Goal: Check status: Check status

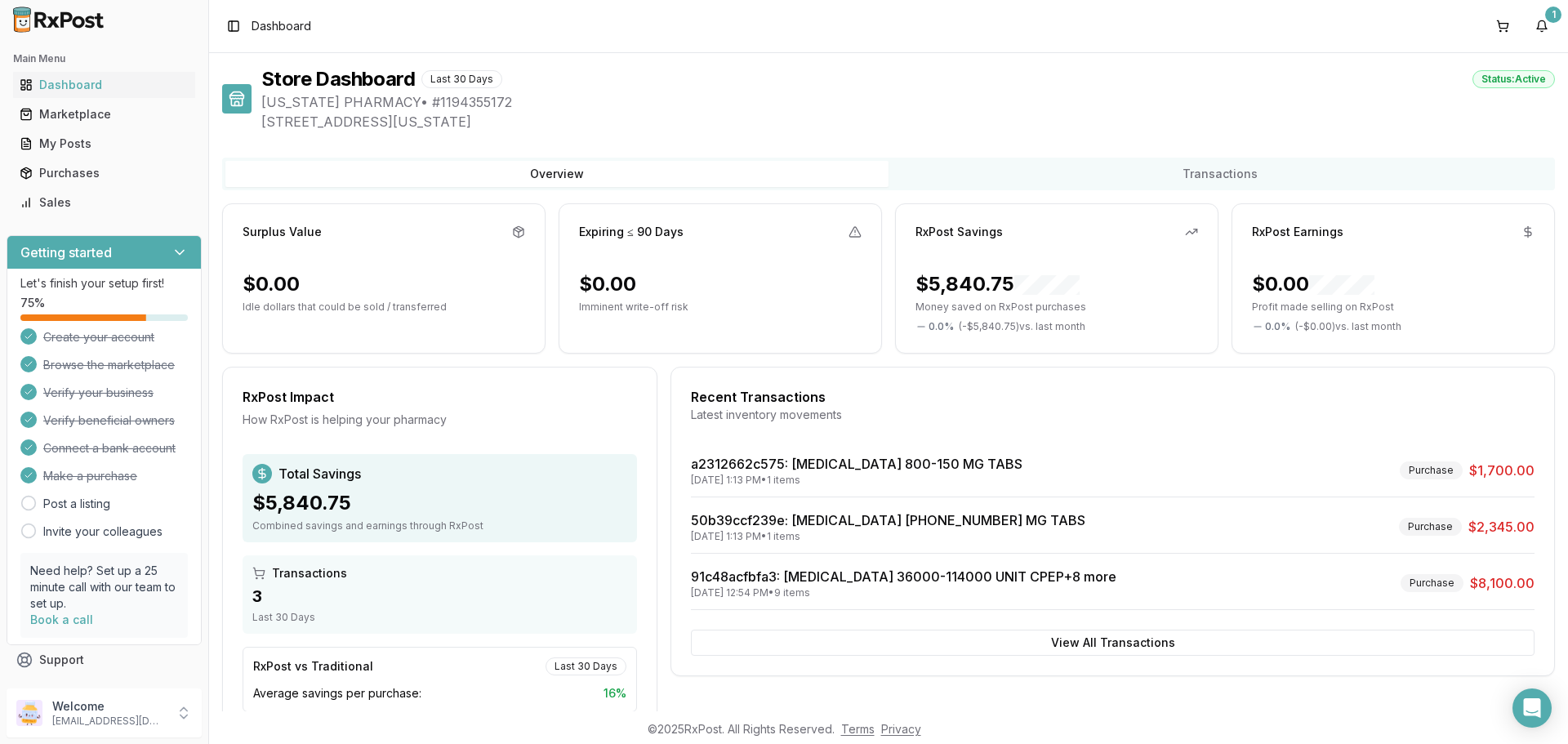
scroll to position [28, 0]
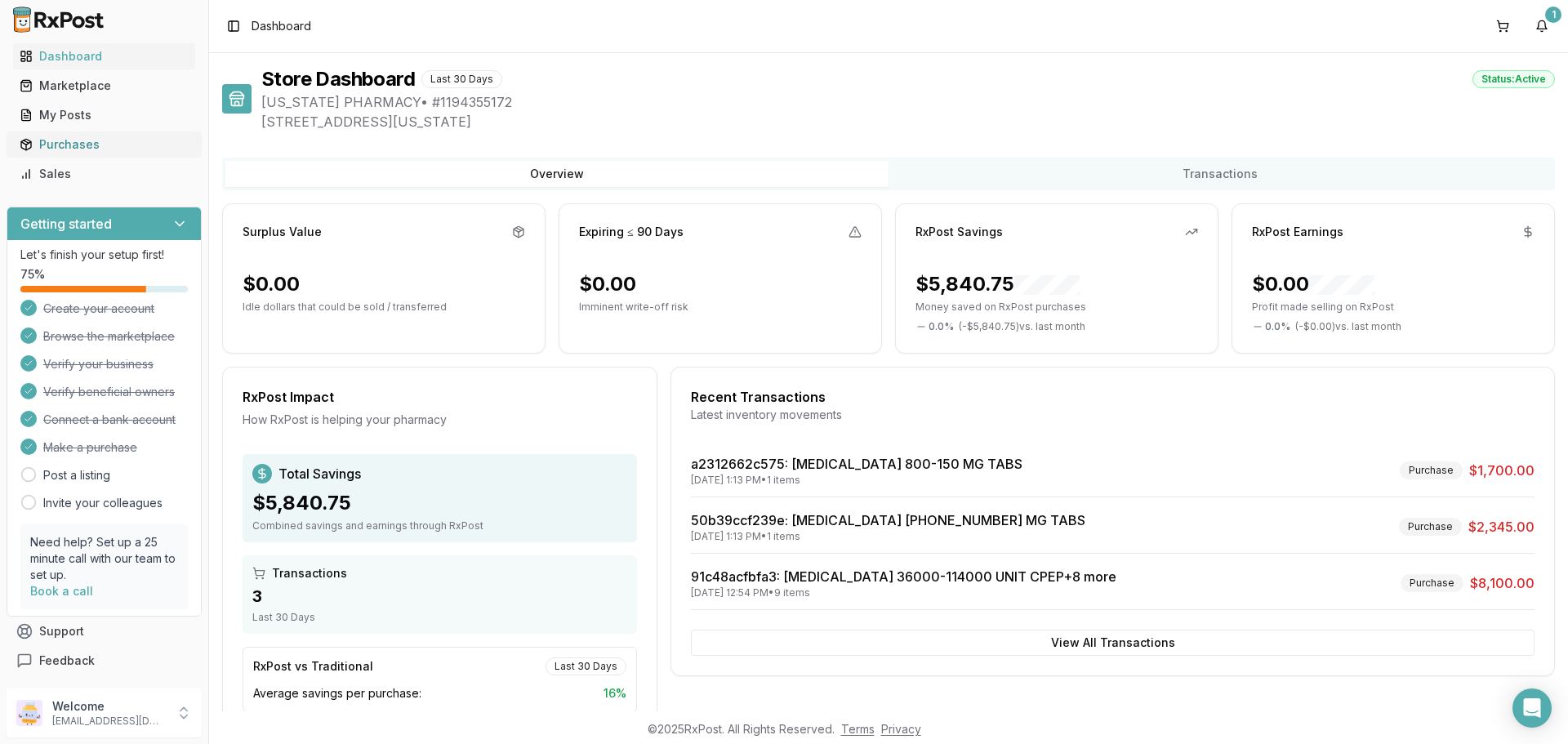
click at [73, 139] on div "Purchases" at bounding box center [103, 144] width 169 height 16
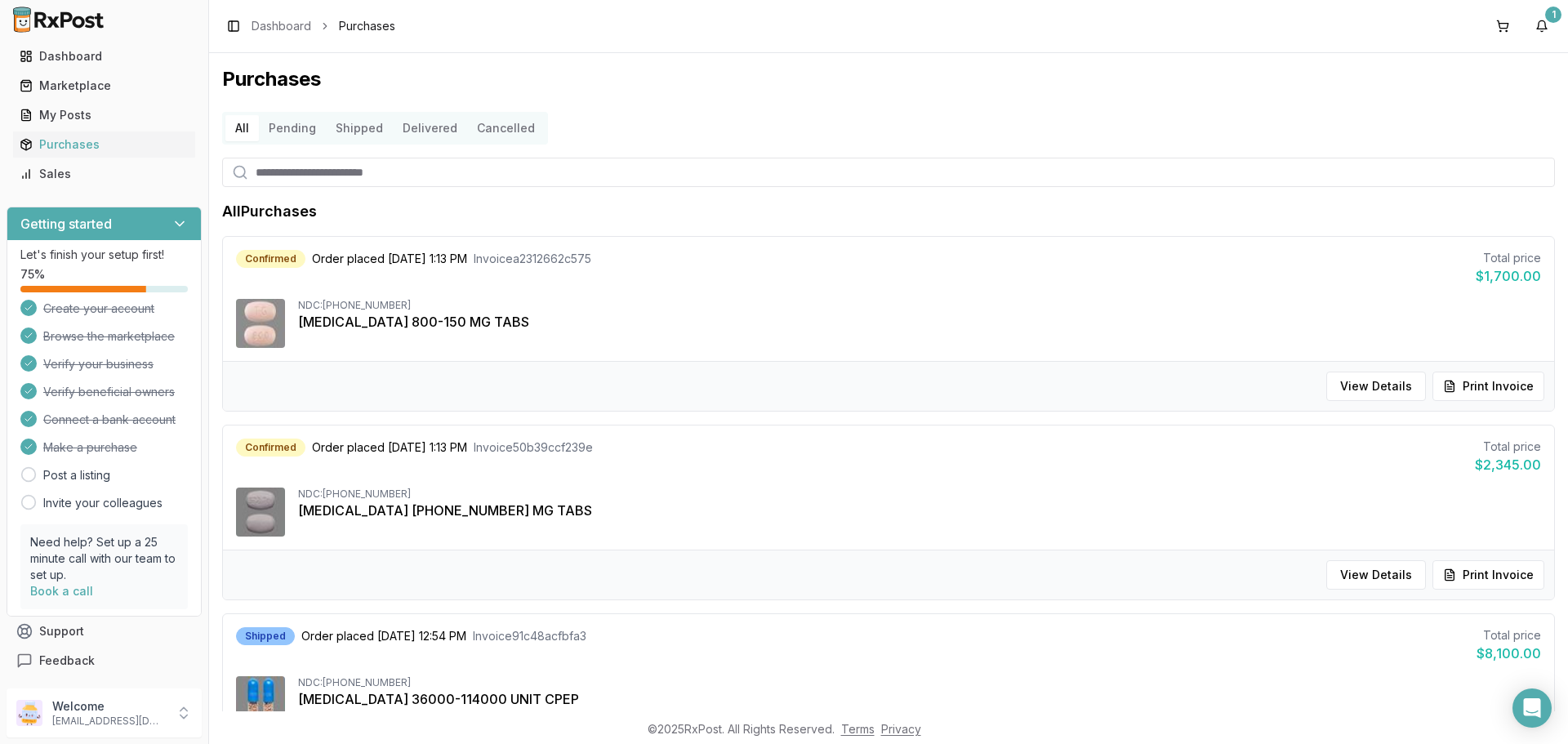
click at [1197, 484] on div "Confirmed Order placed [DATE] 1:13 PM Invoice 50b39ccf239e Total price $2,345.0…" at bounding box center [888, 488] width 1331 height 125
click at [1381, 579] on button "View Details" at bounding box center [1376, 574] width 100 height 29
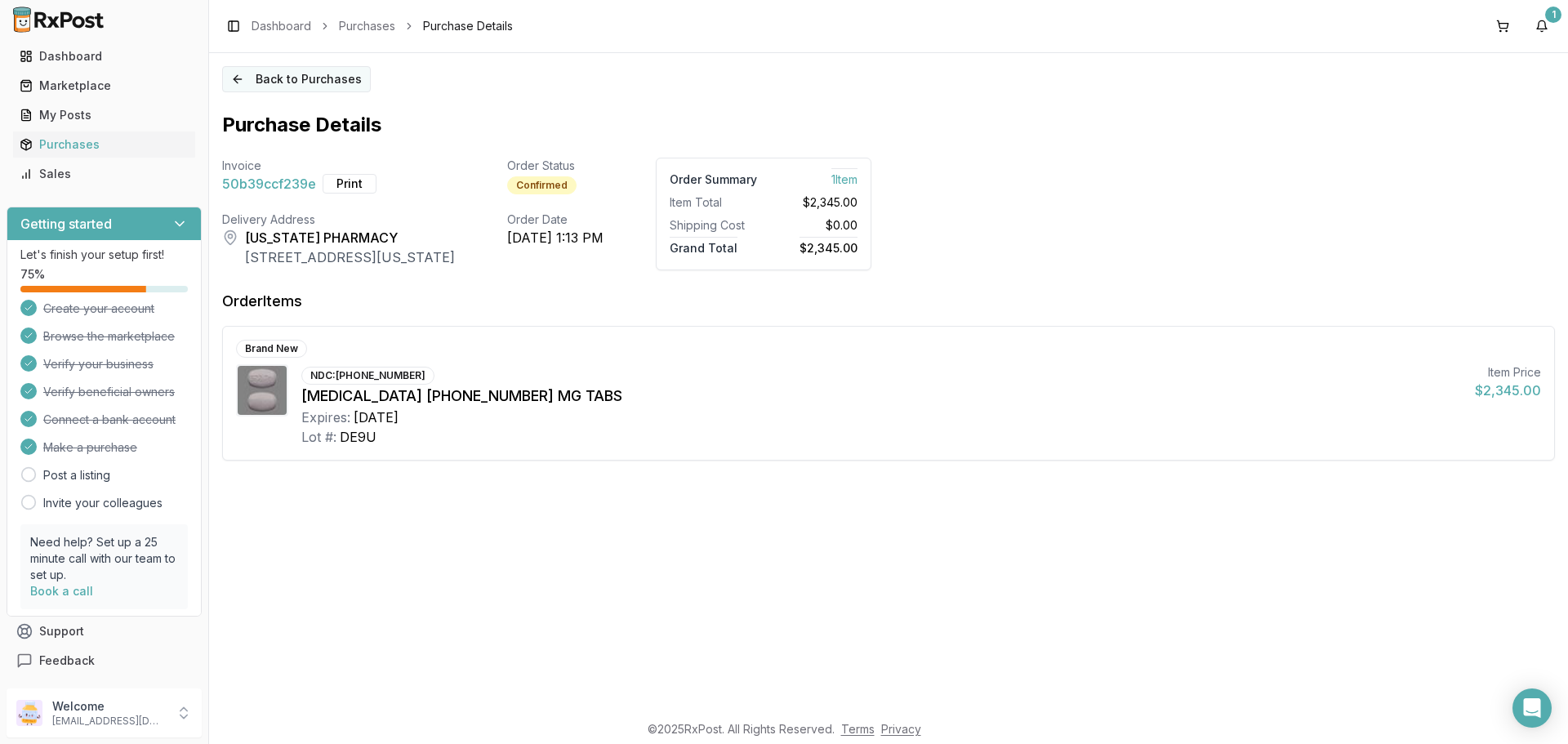
click at [318, 80] on button "Back to Purchases" at bounding box center [297, 80] width 148 height 27
